Goal: Task Accomplishment & Management: Manage account settings

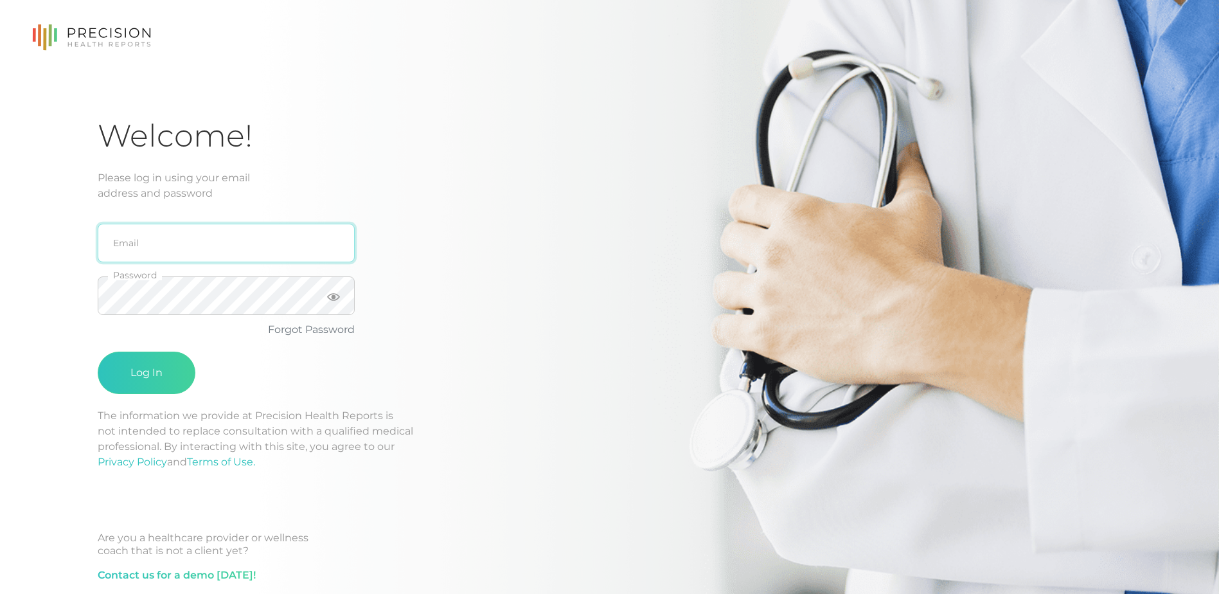
click at [202, 249] on input "email" at bounding box center [226, 243] width 257 height 39
type input "[EMAIL_ADDRESS][DOMAIN_NAME]"
click at [98, 351] on button "Log In" at bounding box center [147, 372] width 98 height 42
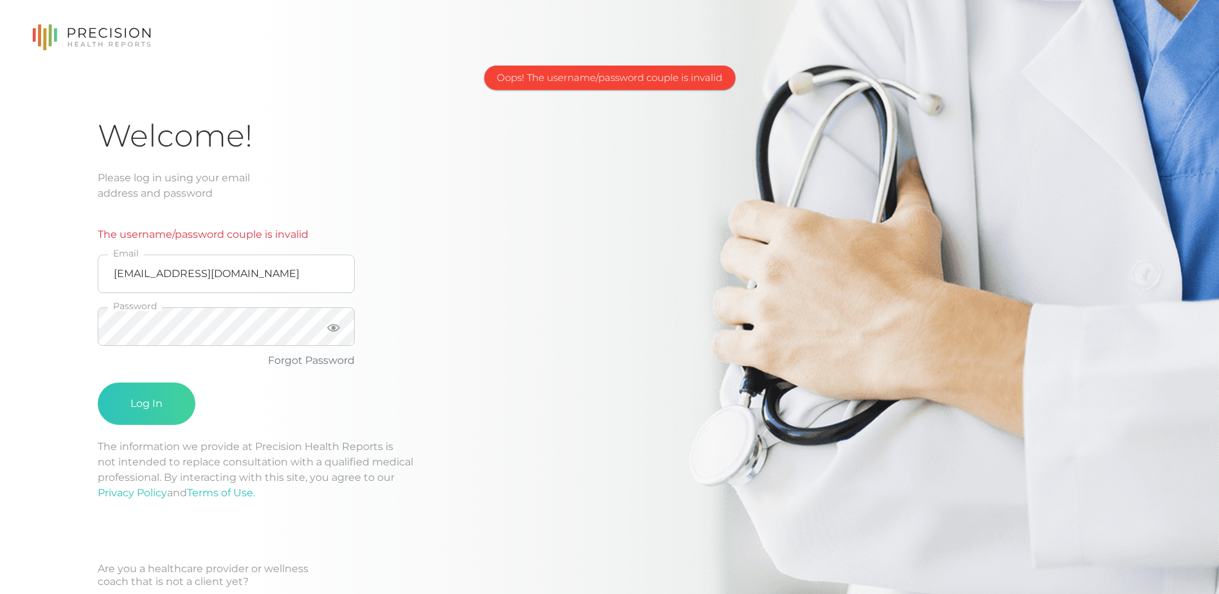
click at [531, 305] on div "Welcome! Please log in using your email address and password The username/passw…" at bounding box center [609, 378] width 1023 height 522
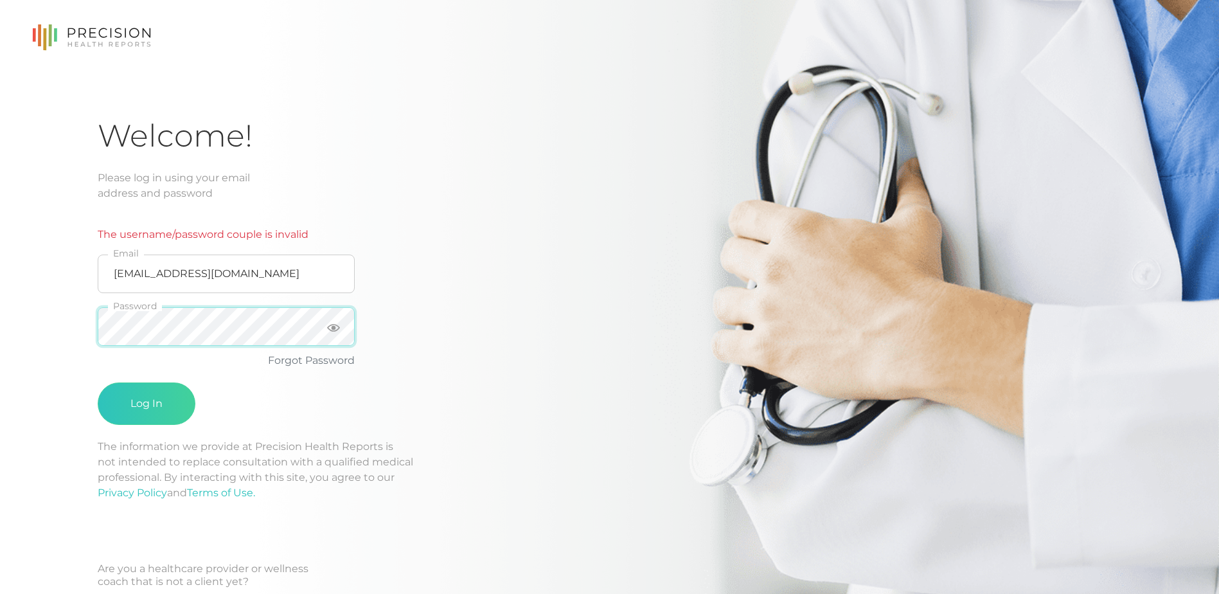
click at [98, 382] on button "Log In" at bounding box center [147, 403] width 98 height 42
drag, startPoint x: 524, startPoint y: 339, endPoint x: 498, endPoint y: 341, distance: 25.8
click at [523, 339] on div "Welcome! Please log in using your email address and password The username/passw…" at bounding box center [609, 378] width 1023 height 522
click at [327, 362] on link "Forgot Password" at bounding box center [311, 360] width 87 height 12
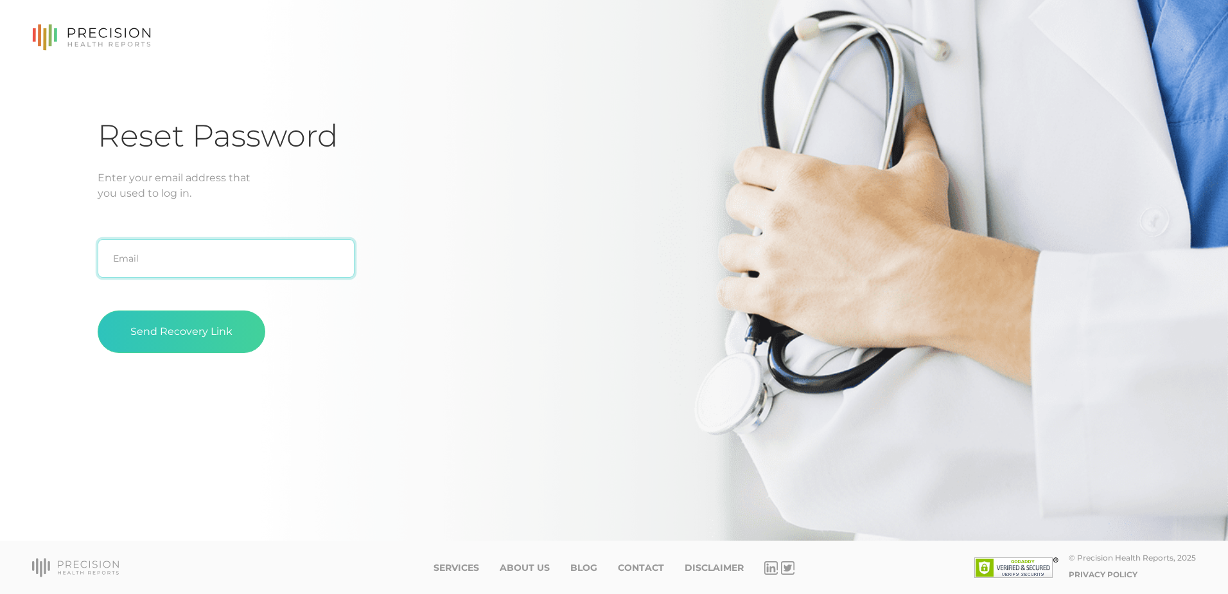
click at [252, 252] on input "text" at bounding box center [226, 258] width 257 height 39
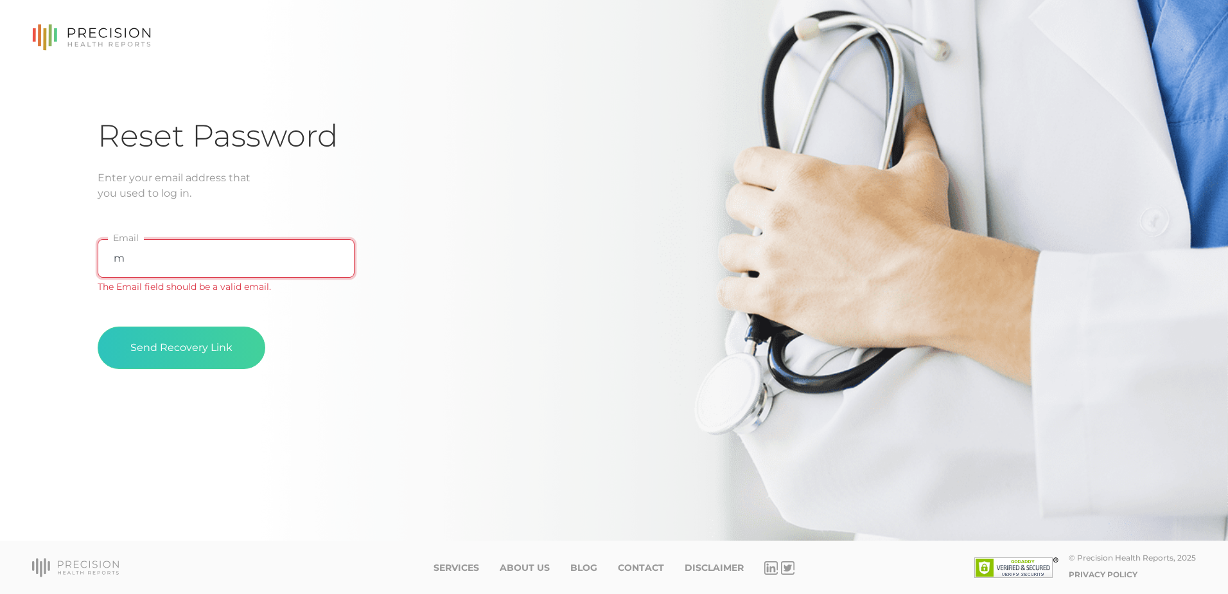
type input "[EMAIL_ADDRESS][DOMAIN_NAME]"
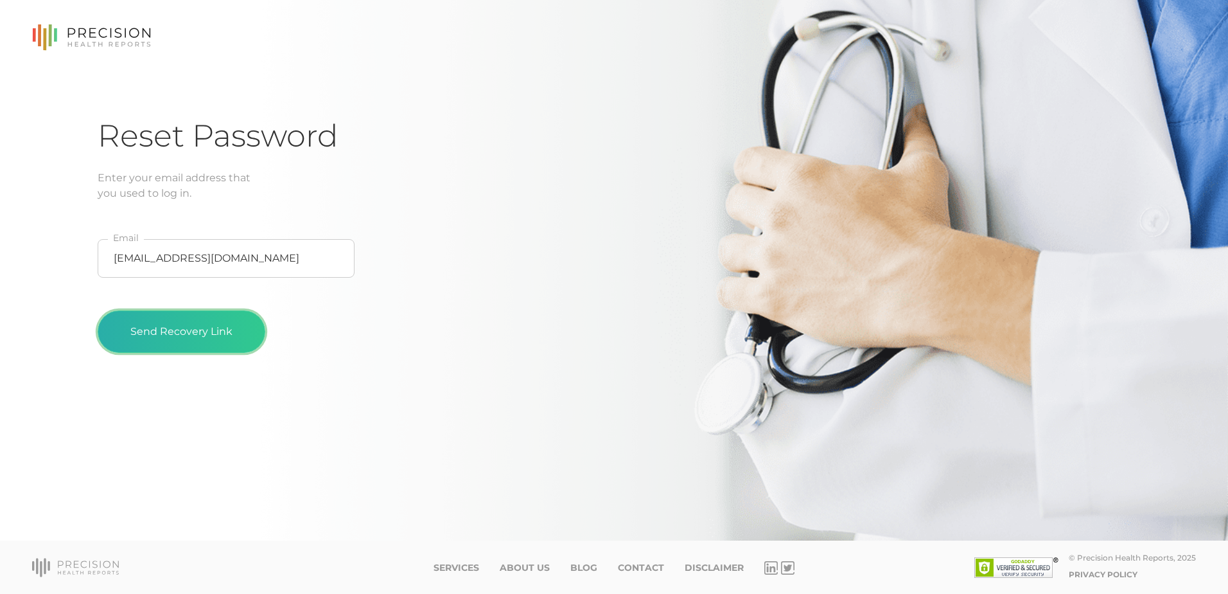
click at [185, 326] on button "Send Recovery Link" at bounding box center [182, 331] width 168 height 42
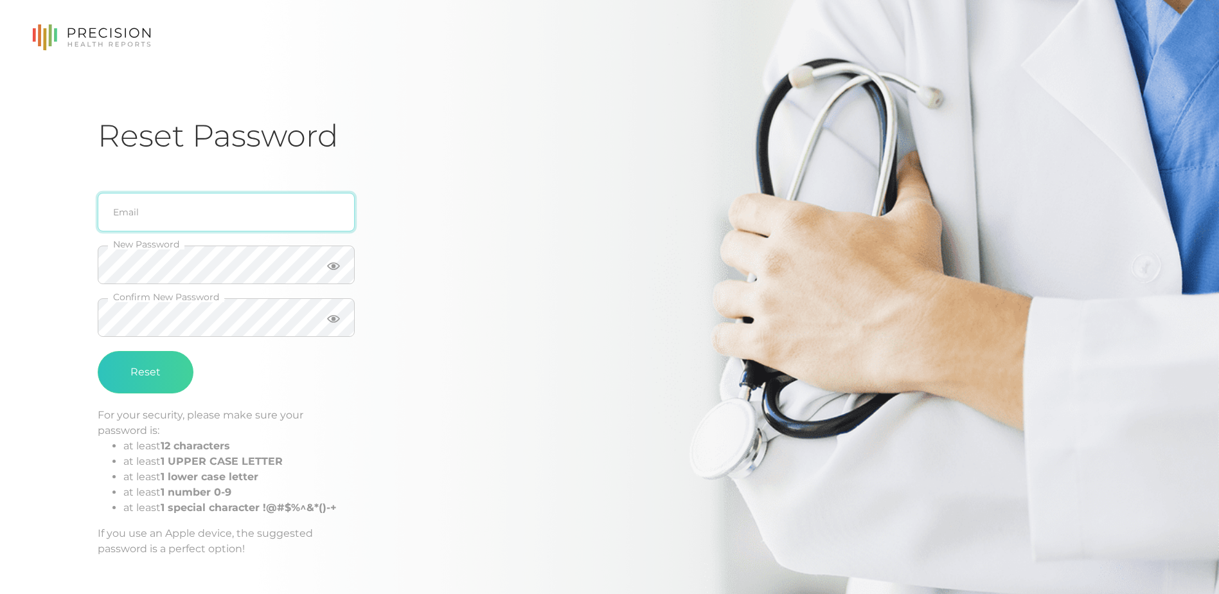
click at [129, 230] on input "email" at bounding box center [226, 212] width 257 height 39
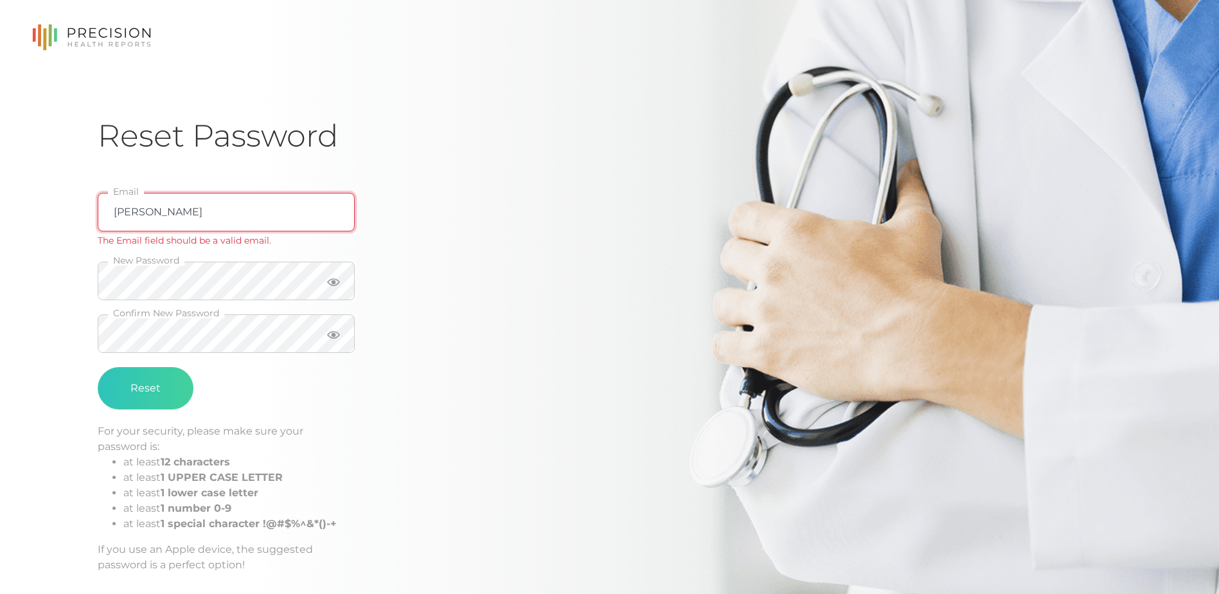
type input "[EMAIL_ADDRESS][DOMAIN_NAME]"
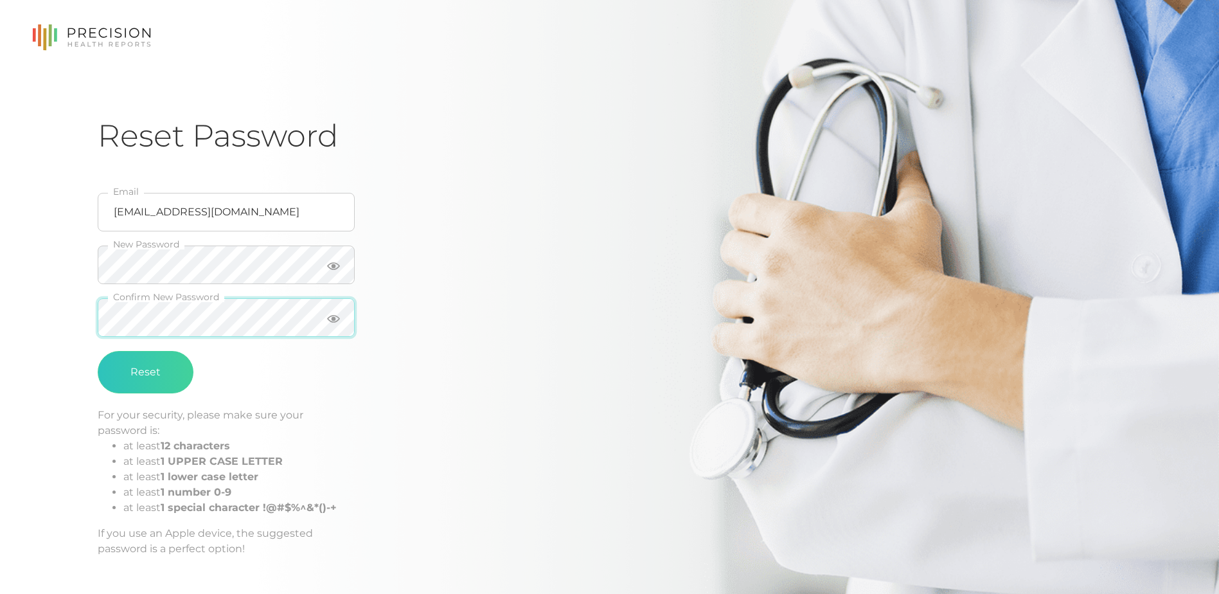
click at [98, 351] on button "Reset" at bounding box center [146, 372] width 96 height 42
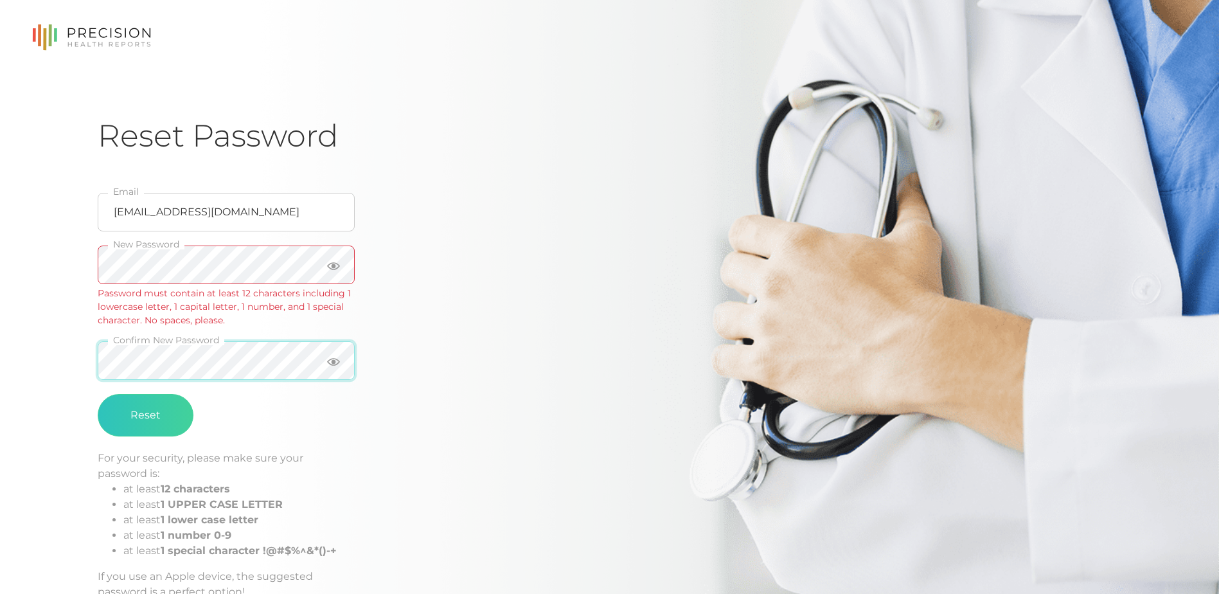
click at [98, 394] on button "Reset" at bounding box center [146, 415] width 96 height 42
click at [167, 420] on button "Reset" at bounding box center [146, 415] width 96 height 42
click at [88, 267] on div "Reset Password michael_dahl13@hotmail.com Email New Password Password must cont…" at bounding box center [609, 337] width 1219 height 675
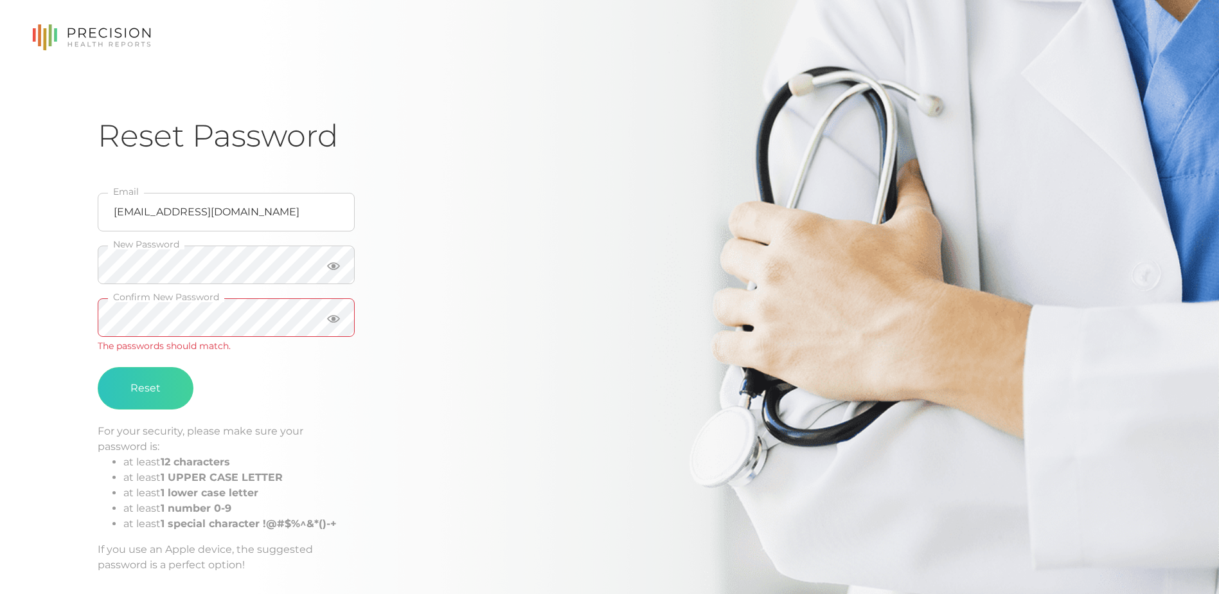
drag, startPoint x: 66, startPoint y: 334, endPoint x: 73, endPoint y: 333, distance: 7.7
click at [69, 334] on div "Reset Password michael_dahl13@hotmail.com Email New Password Confirm New Passwo…" at bounding box center [609, 324] width 1219 height 648
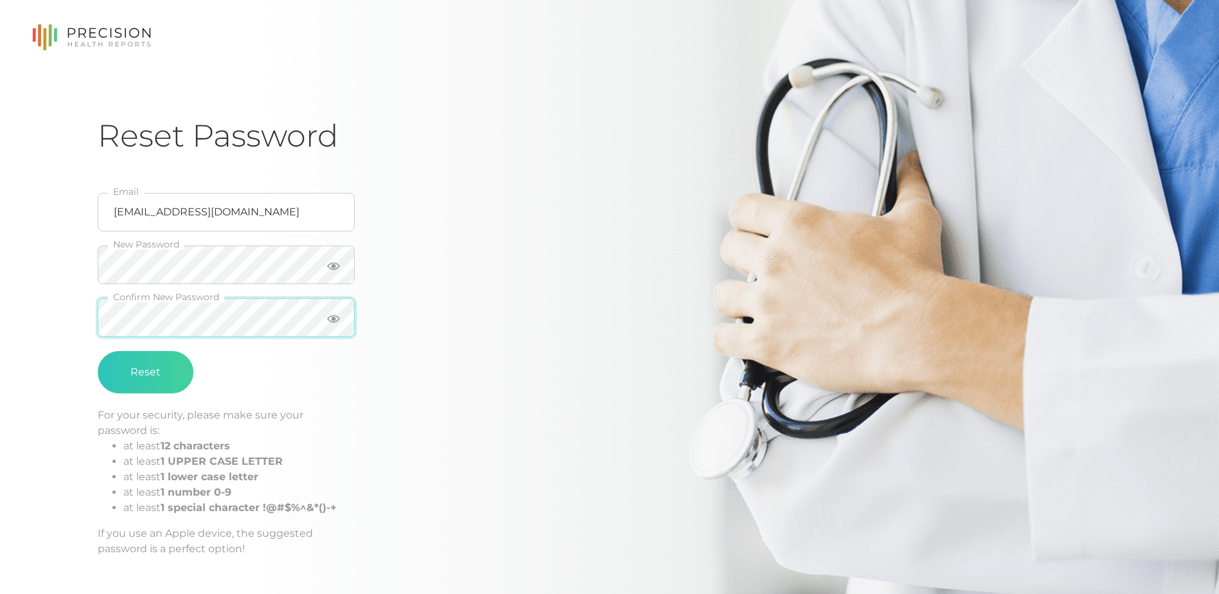
click at [98, 351] on button "Reset" at bounding box center [146, 372] width 96 height 42
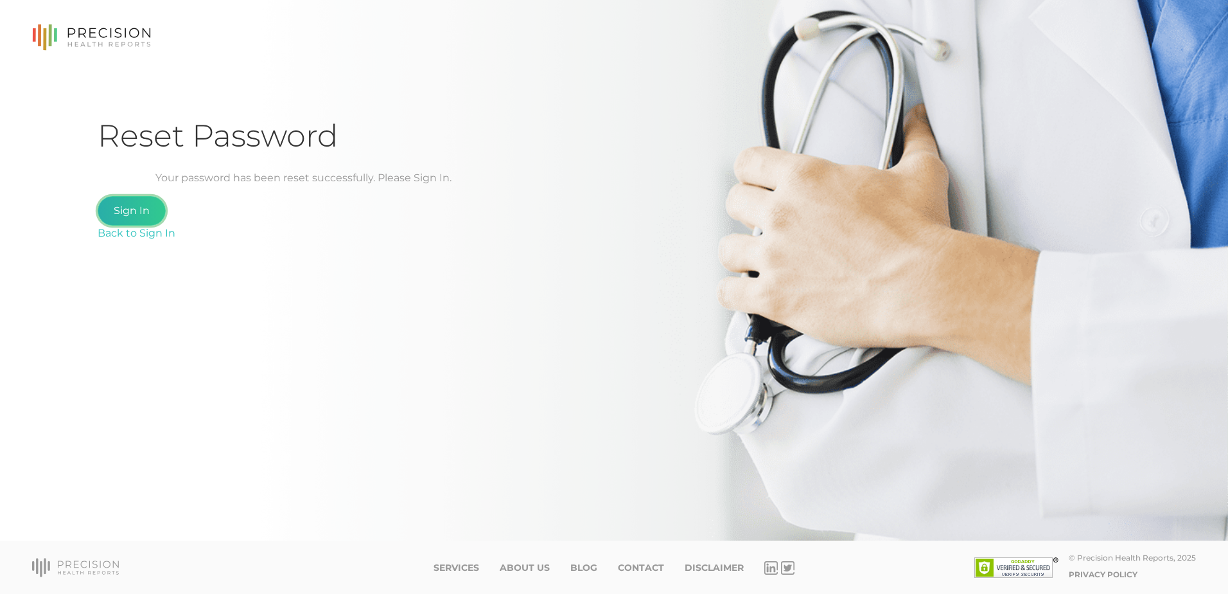
click at [140, 215] on link "Sign In" at bounding box center [132, 211] width 68 height 30
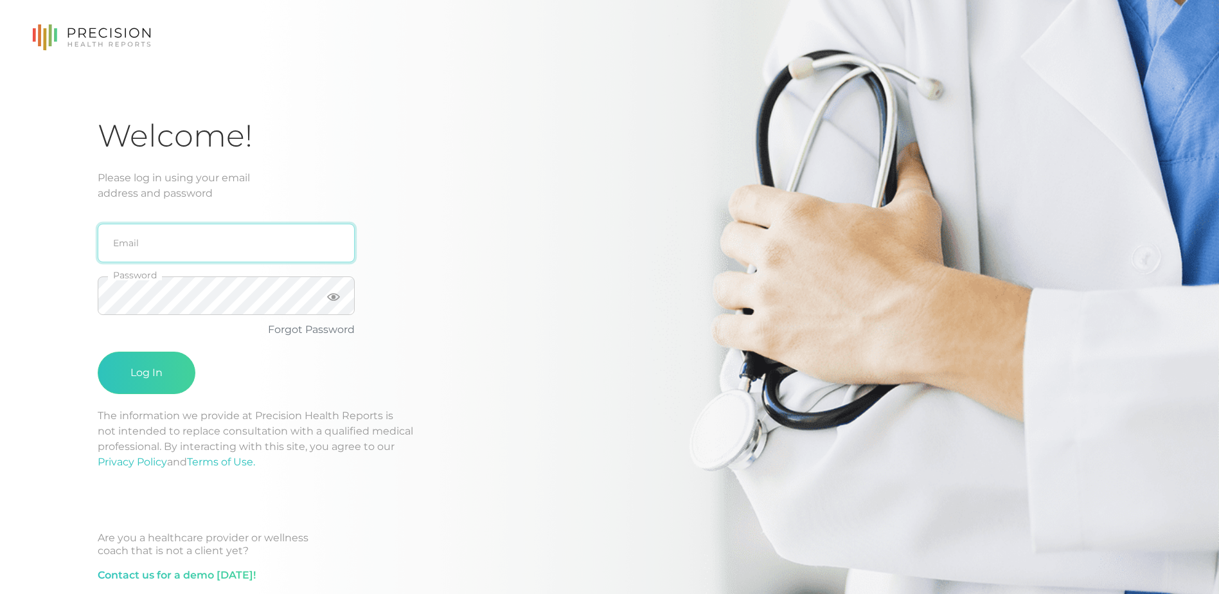
click at [164, 245] on input "email" at bounding box center [226, 243] width 257 height 39
type input "[EMAIL_ADDRESS][DOMAIN_NAME]"
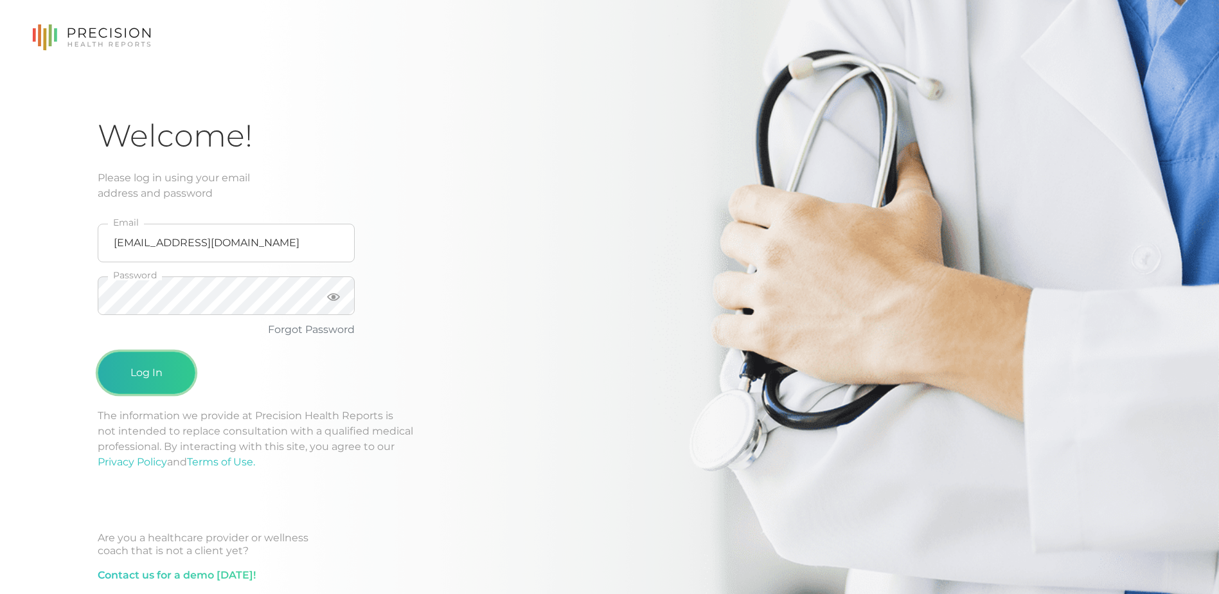
click at [137, 375] on button "Log In" at bounding box center [147, 372] width 98 height 42
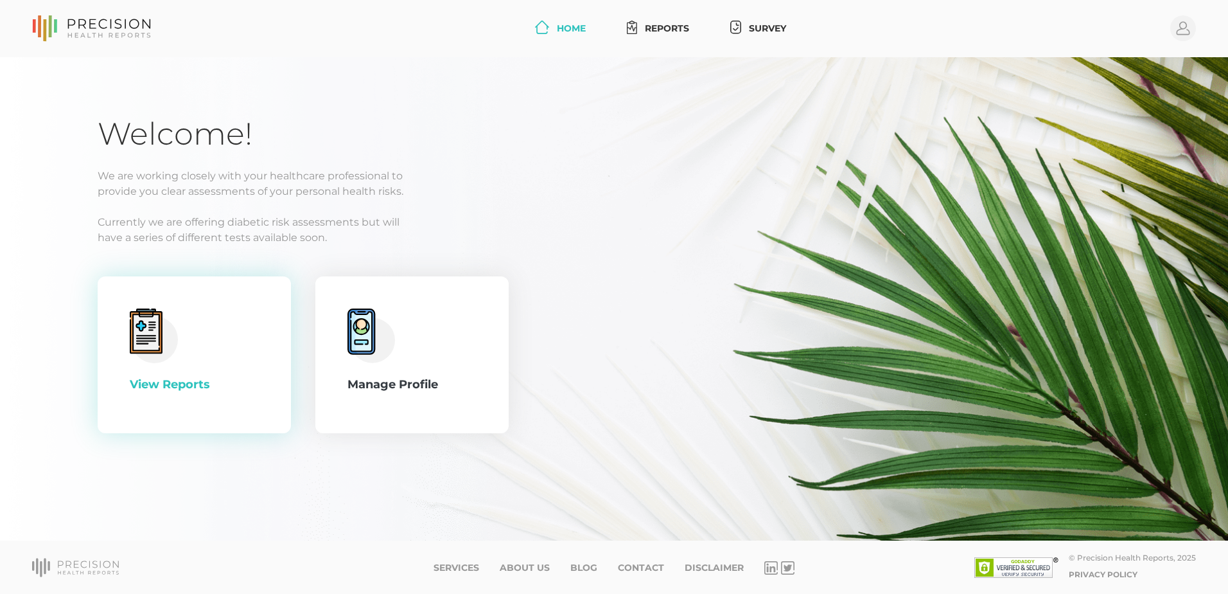
click at [170, 366] on div "View Reports" at bounding box center [194, 354] width 129 height 93
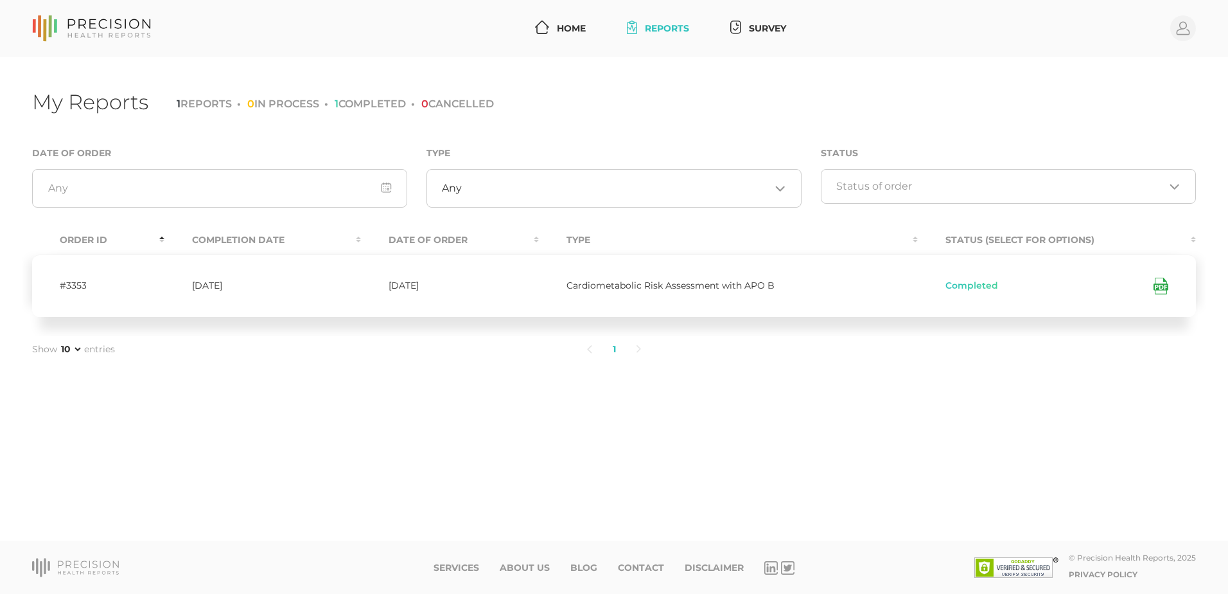
click at [1161, 292] on icon at bounding box center [1161, 286] width 15 height 17
click at [1163, 286] on icon at bounding box center [1161, 286] width 15 height 17
